Goal: Information Seeking & Learning: Learn about a topic

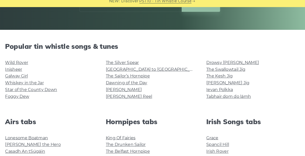
scroll to position [100, 0]
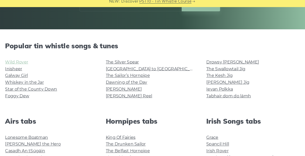
click at [21, 66] on link "Wild Rover" at bounding box center [23, 64] width 22 height 5
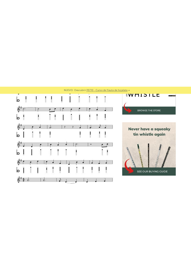
scroll to position [187, 0]
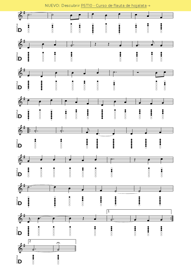
click at [4, 17] on div "Partitura (notas) y tablatura para tocar "Wild Rover" con un tin whistle (penny…" at bounding box center [95, 237] width 183 height 597
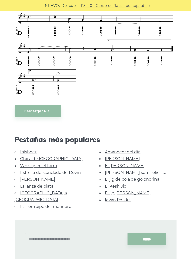
scroll to position [357, 0]
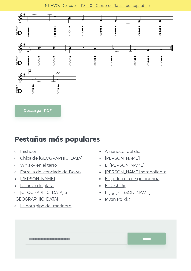
click at [28, 153] on font "Inisheer" at bounding box center [28, 151] width 16 height 5
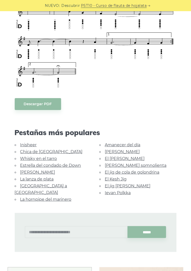
scroll to position [370, 0]
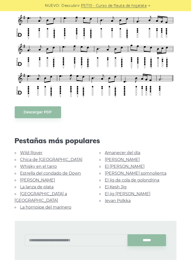
scroll to position [241, 0]
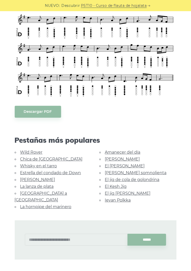
click at [44, 160] on font "Chica de [GEOGRAPHIC_DATA]" at bounding box center [51, 159] width 62 height 5
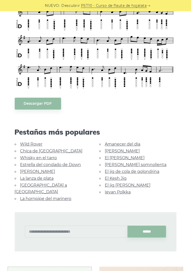
scroll to position [258, 0]
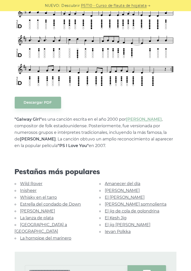
scroll to position [195, 0]
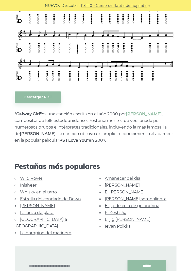
click at [49, 194] on font "Whisky en el tarro" at bounding box center [38, 192] width 37 height 5
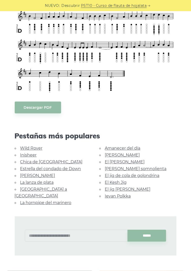
click at [65, 170] on font "Estrella del condado de Down" at bounding box center [50, 168] width 61 height 5
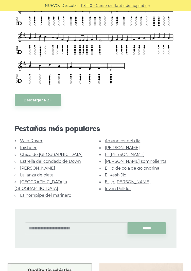
scroll to position [202, 0]
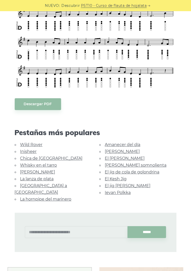
scroll to position [190, 0]
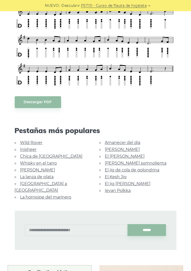
click at [41, 171] on font "[PERSON_NAME]" at bounding box center [37, 170] width 35 height 5
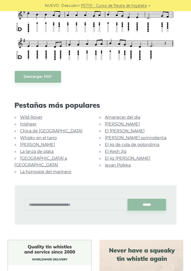
scroll to position [216, 0]
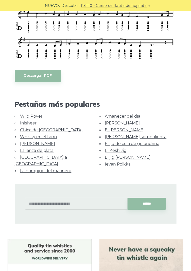
click at [40, 152] on font "La lanza de plata" at bounding box center [36, 150] width 33 height 5
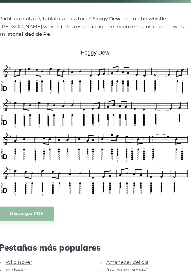
scroll to position [95, 0]
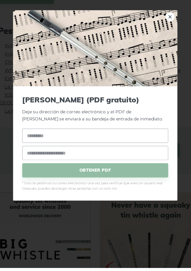
scroll to position [248, 0]
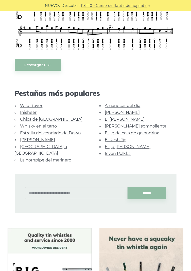
scroll to position [229, 0]
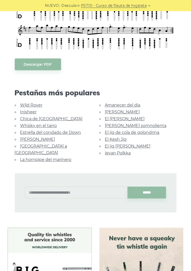
click at [55, 147] on font "Rocky Road a Dublín" at bounding box center [41, 149] width 52 height 11
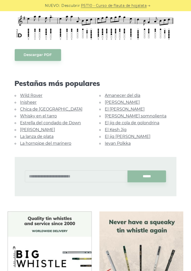
scroll to position [212, 0]
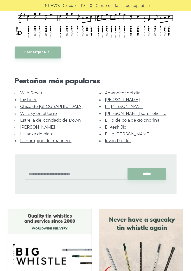
click at [64, 141] on font "La hornpipe del marinero" at bounding box center [45, 141] width 51 height 5
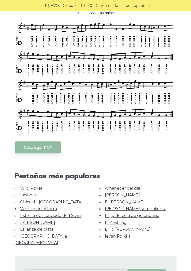
scroll to position [156, 0]
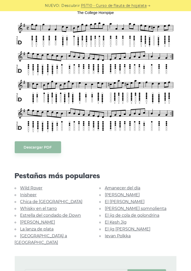
click at [117, 196] on font "[PERSON_NAME]" at bounding box center [122, 195] width 35 height 5
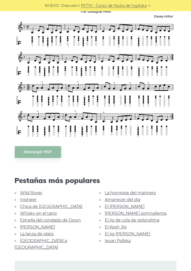
scroll to position [162, 0]
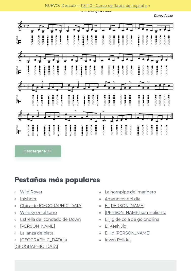
click at [129, 203] on font "El carrete de Cooley" at bounding box center [125, 205] width 40 height 5
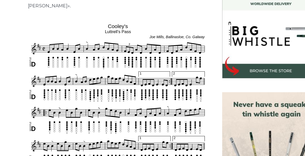
scroll to position [146, 0]
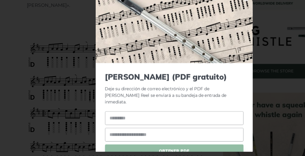
click at [191, 110] on div "× [PERSON_NAME] (PDF gratuito) Deje su dirección de correo electrónico y el PDF…" at bounding box center [152, 78] width 305 height 156
click at [191, 77] on div "× [PERSON_NAME] (PDF gratuito) Deje su dirección de correo electrónico y el PDF…" at bounding box center [152, 78] width 305 height 156
click at [162, 99] on font "Deje su dirección de correo electrónico y el PDF de [PERSON_NAME] Reel se envia…" at bounding box center [145, 99] width 106 height 16
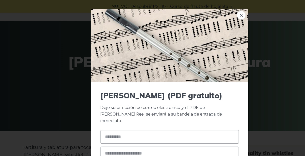
scroll to position [0, 0]
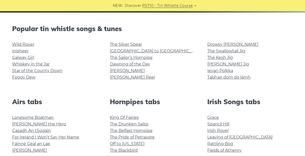
scroll to position [122, 0]
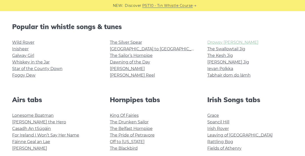
click at [228, 43] on link "Drowsy [PERSON_NAME]" at bounding box center [233, 42] width 51 height 5
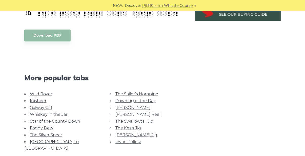
scroll to position [308, 0]
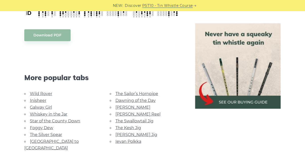
click at [145, 102] on link "Dawning of the Day" at bounding box center [136, 100] width 40 height 5
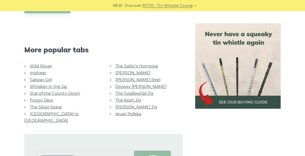
scroll to position [308, 0]
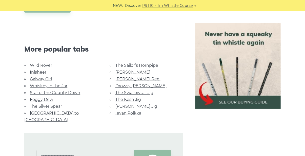
click at [44, 100] on link "Foggy Dew" at bounding box center [41, 99] width 23 height 5
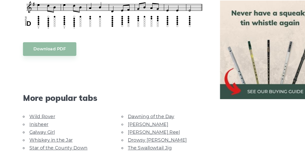
scroll to position [243, 0]
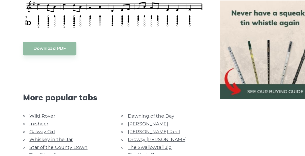
click at [44, 125] on link "Wild Rover" at bounding box center [41, 123] width 22 height 5
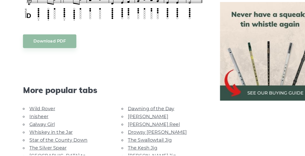
scroll to position [259, 0]
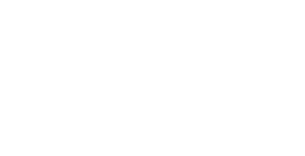
click at [0, 0] on html at bounding box center [0, 0] width 0 height 0
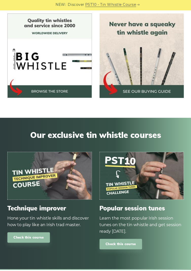
scroll to position [310, 0]
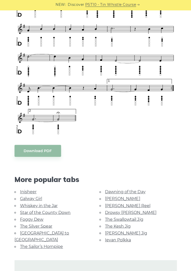
click at [31, 219] on link "Foggy Dew" at bounding box center [31, 219] width 23 height 5
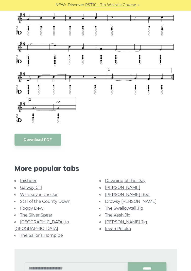
scroll to position [323, 0]
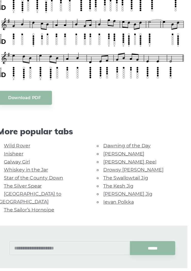
scroll to position [160, 0]
click at [130, 194] on link "The Swallowtail Jig" at bounding box center [124, 194] width 38 height 5
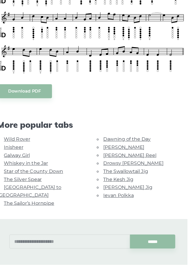
scroll to position [177, 0]
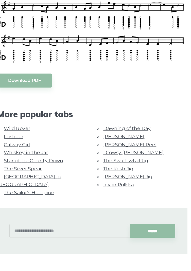
click at [124, 184] on link "The Kesh Jig" at bounding box center [118, 183] width 26 height 5
click at [118, 198] on link "Ievan Polkka" at bounding box center [118, 197] width 26 height 5
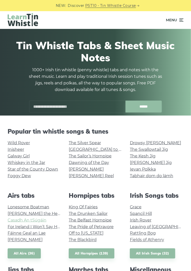
click at [27, 218] on link "Casadh An tSúgáin" at bounding box center [27, 220] width 39 height 5
